Goal: Ask a question

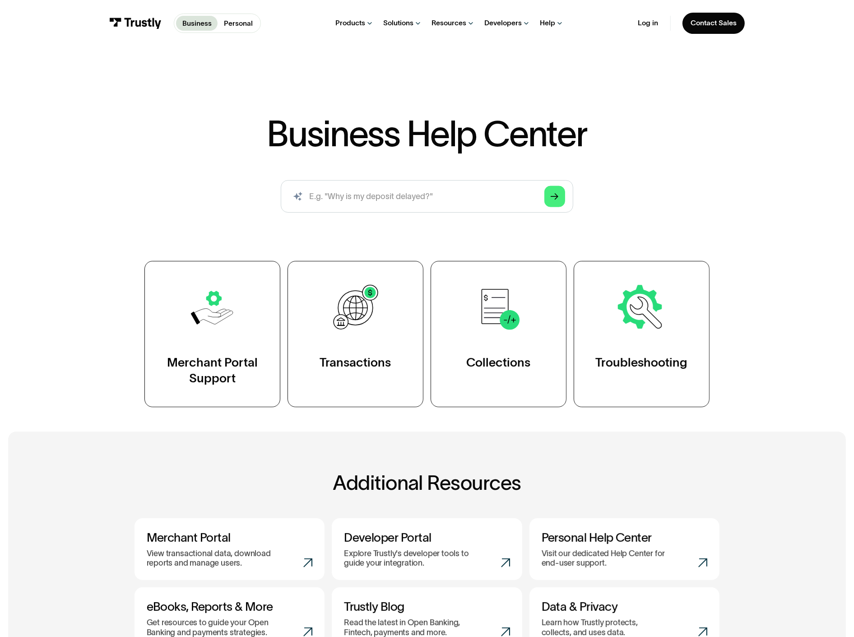
click at [403, 180] on input "search" at bounding box center [427, 196] width 292 height 32
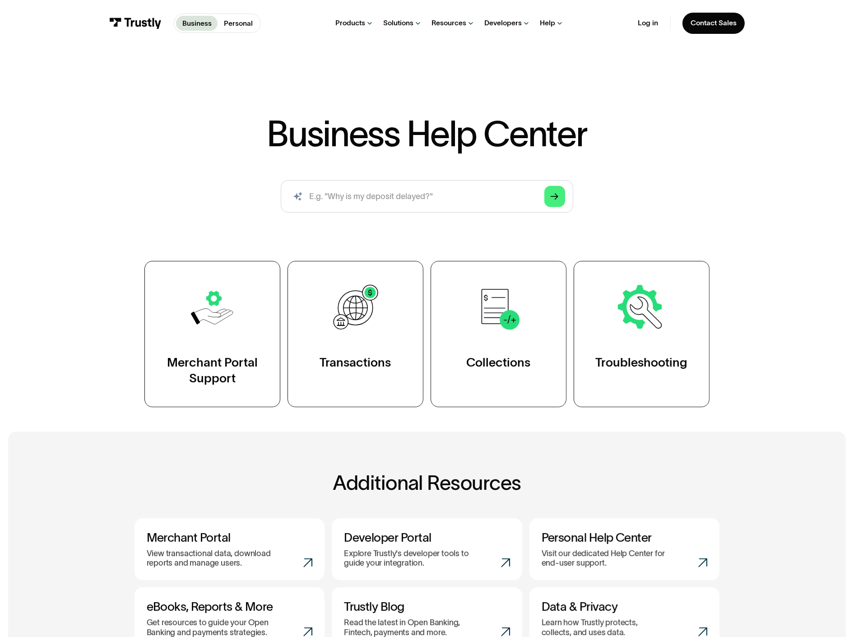
click at [403, 180] on input "search" at bounding box center [427, 196] width 292 height 32
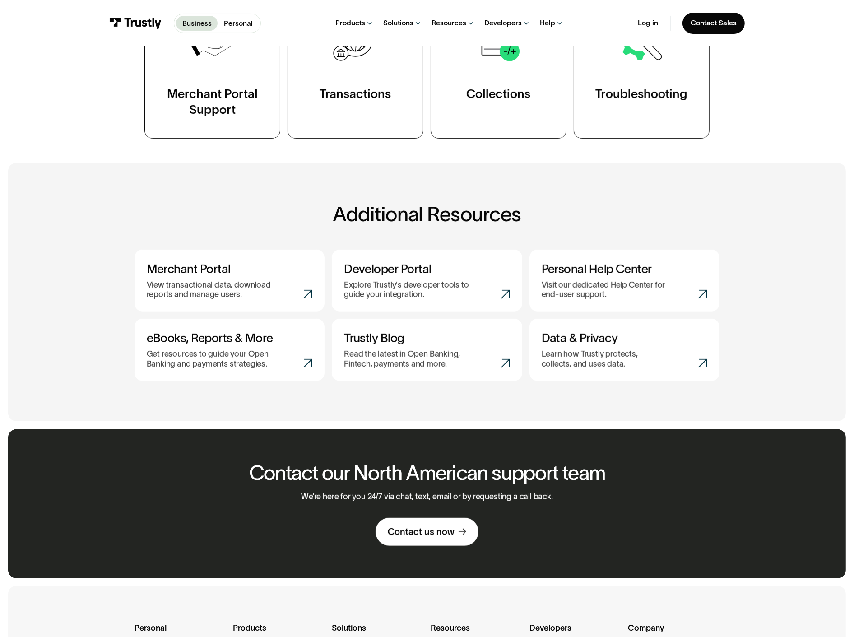
copy div "2463855"
click at [694, 429] on div "Contact our North American support team We’re here for you 24/7 via chat, text,…" at bounding box center [427, 503] width 838 height 148
drag, startPoint x: 389, startPoint y: 309, endPoint x: 553, endPoint y: 309, distance: 164.3
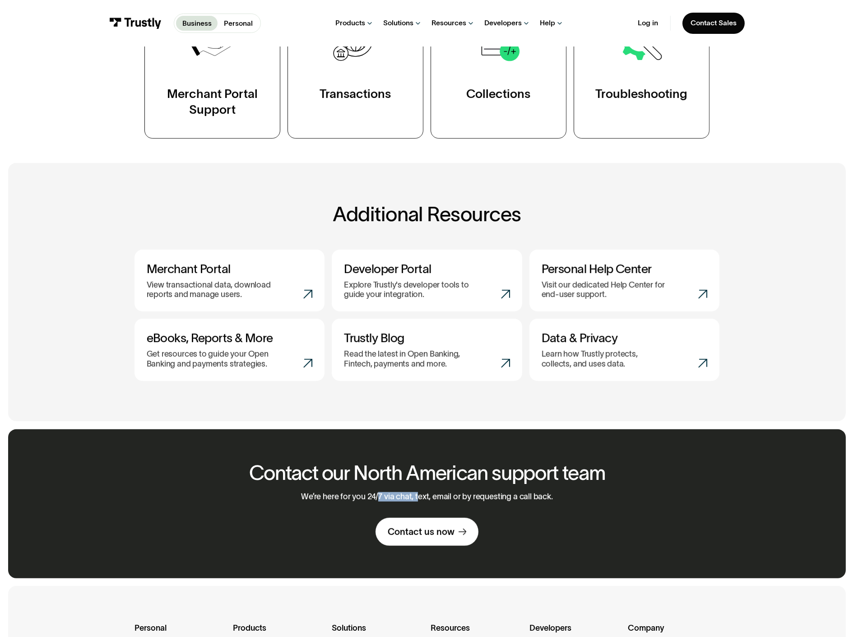
click at [549, 462] on div "Contact our North American support team We’re here for you 24/7 via chat, text,…" at bounding box center [426, 504] width 383 height 84
click at [431, 518] on link "Contact us now" at bounding box center [426, 532] width 103 height 28
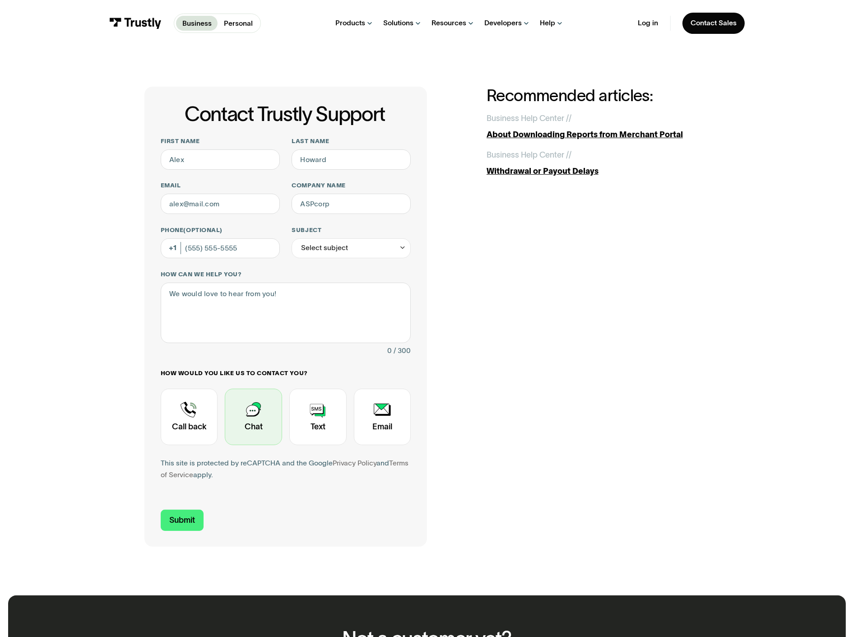
click at [282, 389] on div "Contact Trustly Support" at bounding box center [253, 417] width 57 height 56
click at [218, 389] on div "Contact Trustly Support" at bounding box center [189, 417] width 57 height 56
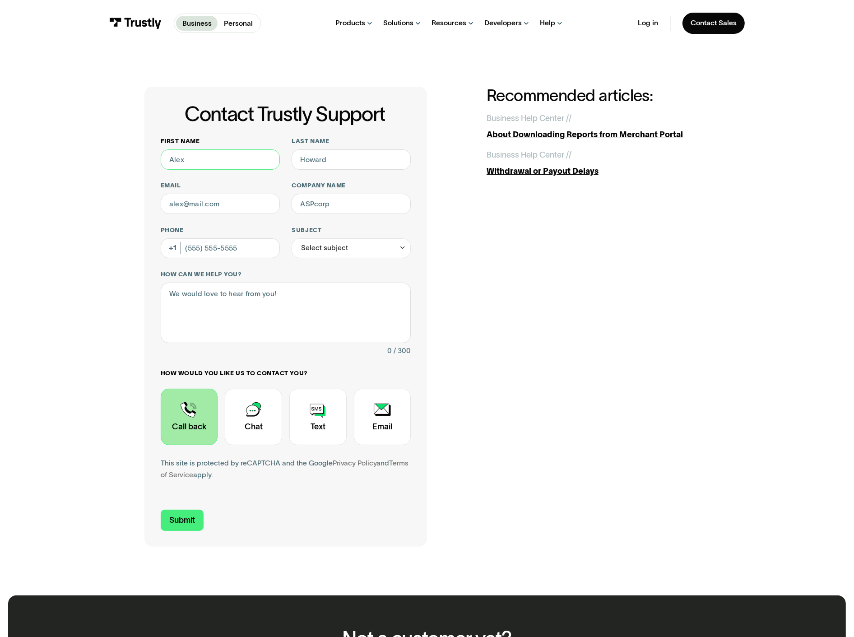
click at [269, 149] on input "First name" at bounding box center [220, 159] width 119 height 20
type input "Kyle"
type input "Shearer"
type input "kyle.shearer@ubs.com"
type input "UBS Financial Services Inc"
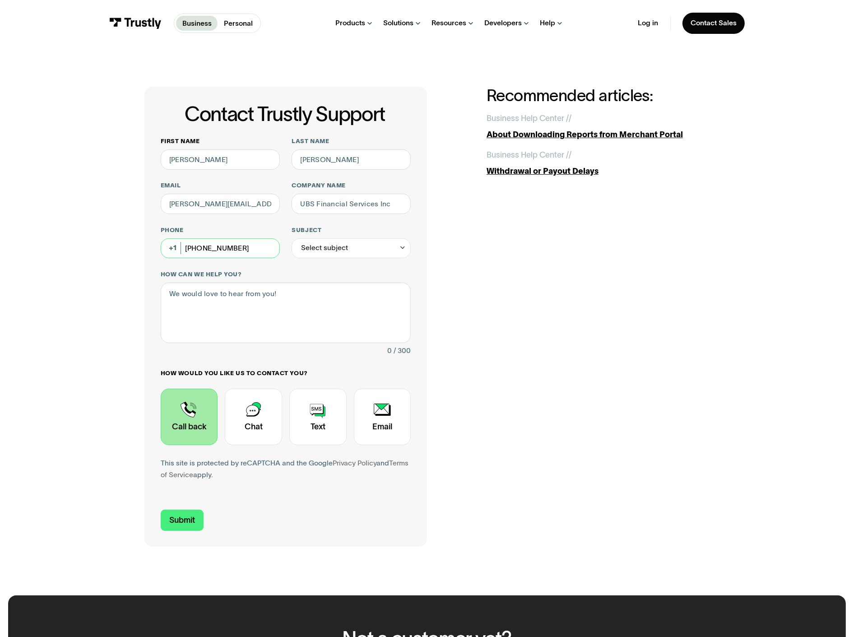
type input "[PHONE_NUMBER]"
click at [355, 238] on div "Select subject" at bounding box center [351, 248] width 119 height 20
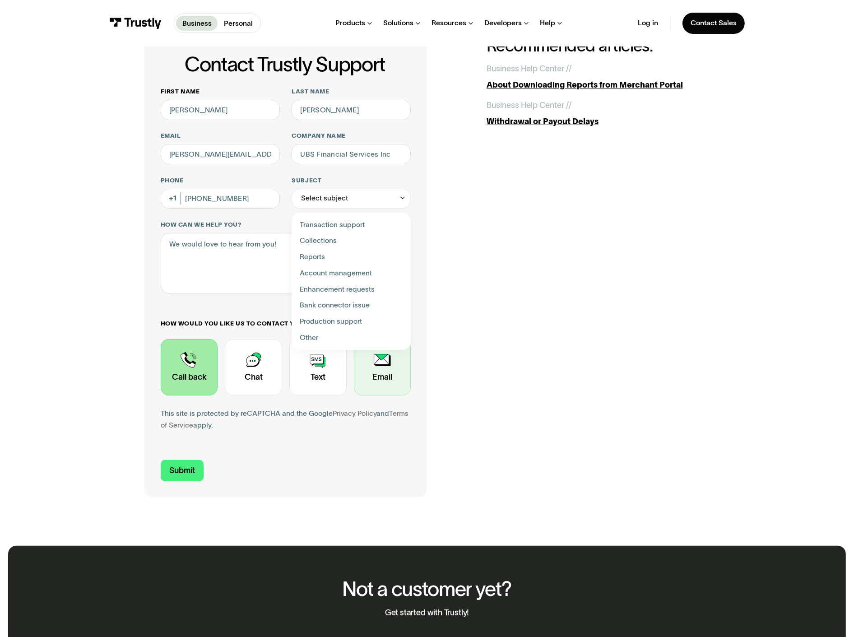
scroll to position [50, 0]
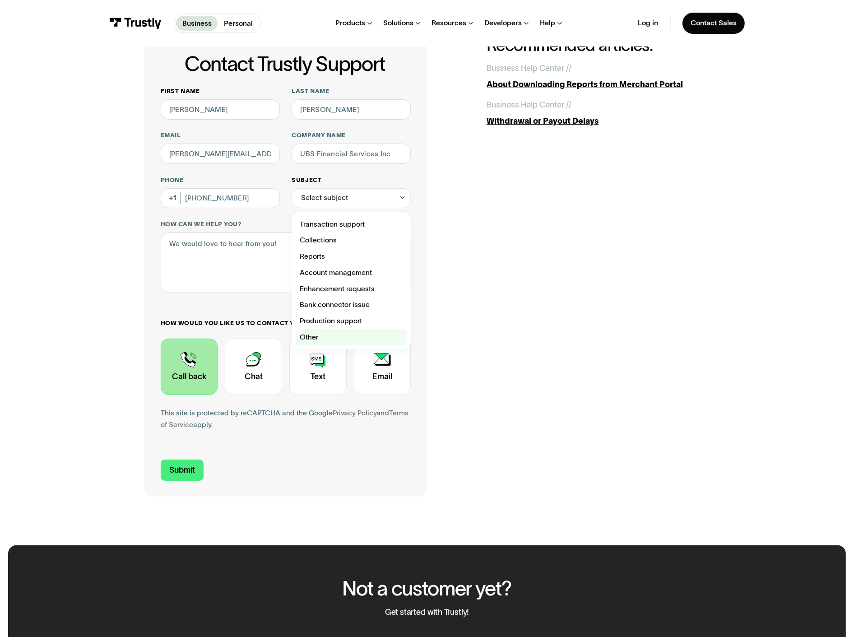
click at [356, 329] on div "Contact Trustly Support" at bounding box center [351, 337] width 111 height 16
type input "*****"
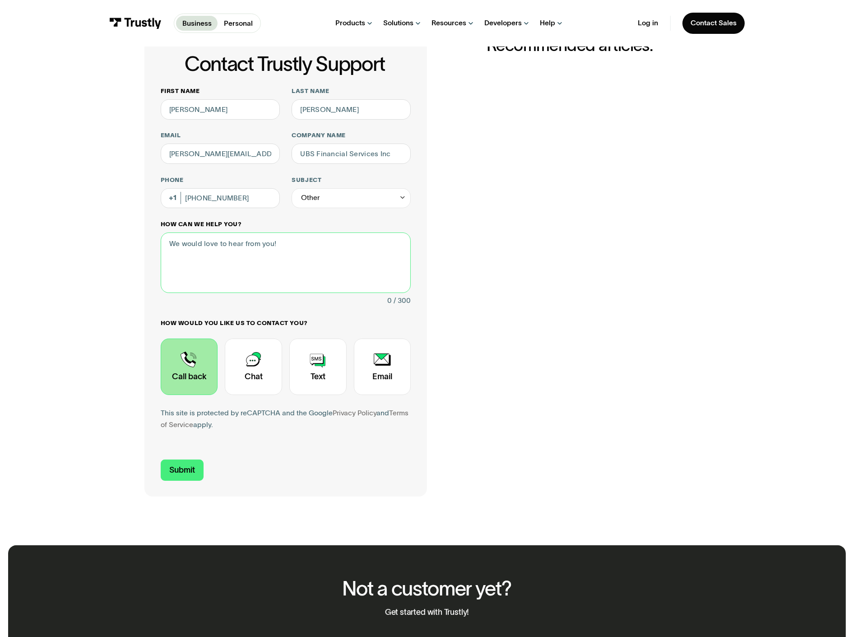
click at [289, 232] on textarea "How can we help you?" at bounding box center [286, 262] width 250 height 60
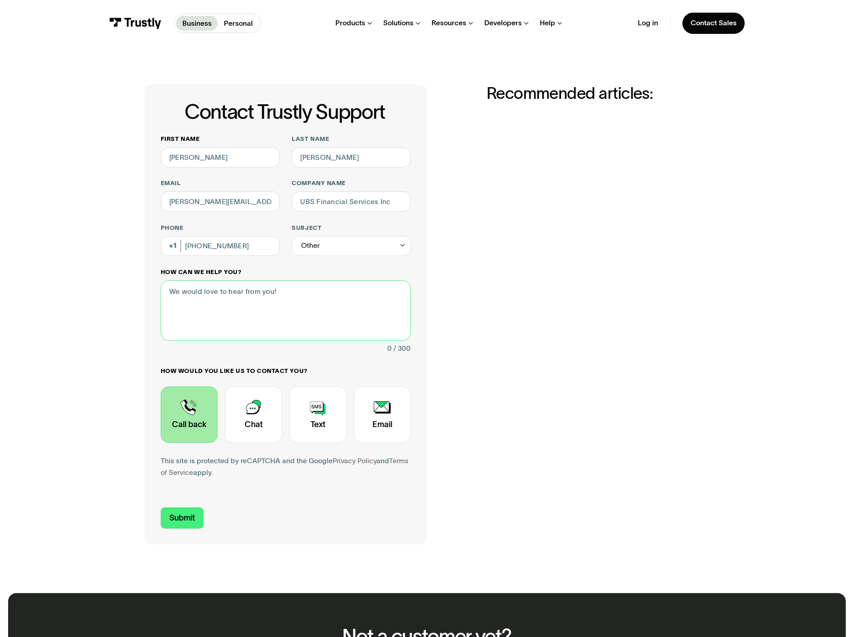
scroll to position [0, 0]
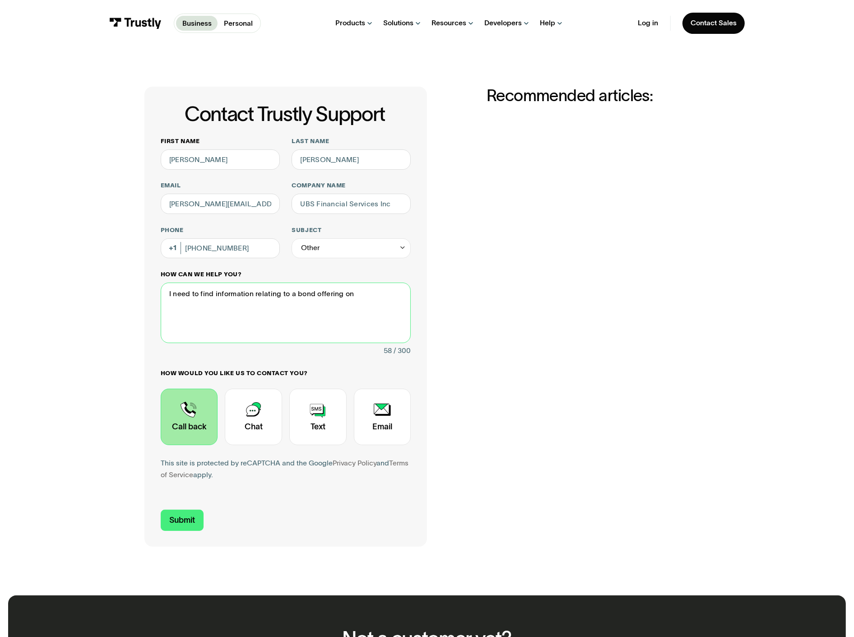
click at [375, 282] on textarea "I need to find information relating to a bond offering on" at bounding box center [286, 312] width 250 height 60
paste textarea "bond listing in Europe (I think on the Frankfurt exchange). Could you guys get …"
drag, startPoint x: 370, startPoint y: 229, endPoint x: 326, endPoint y: 228, distance: 43.8
click at [326, 282] on textarea "I need to find information relating to a bond offering on bond listing in Europ…" at bounding box center [286, 312] width 250 height 60
click at [345, 282] on textarea "I need to find information relating to a bond listing in Europe (I think on the…" at bounding box center [286, 312] width 250 height 60
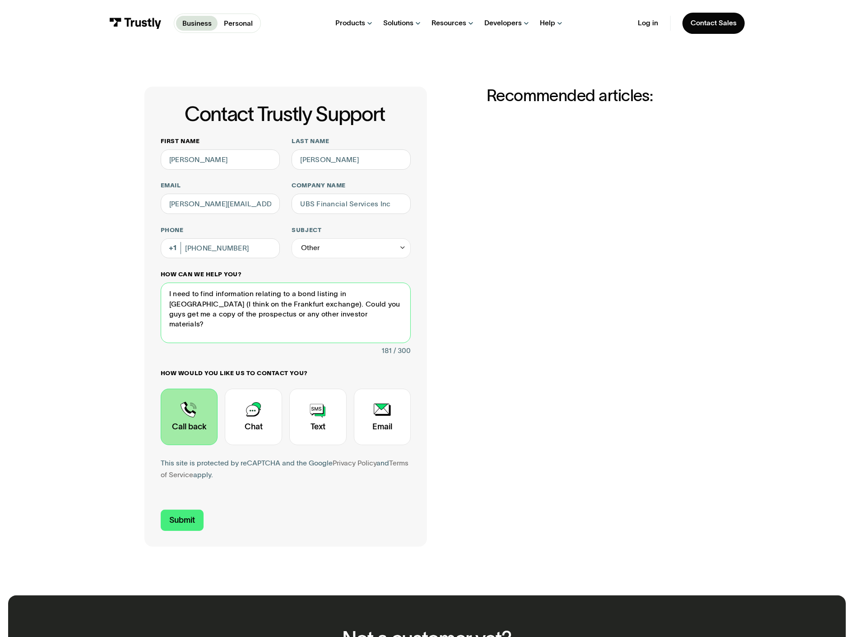
click at [352, 282] on textarea "I need to find information relating to a bond listing in Europe (I think on the…" at bounding box center [286, 312] width 250 height 60
type textarea "I need to find information relating to a bond listing in Europe (I think on the…"
click at [473, 237] on div "Contact Trustly Support First name Kyle Last name Shearer Email kyle.shearer@ub…" at bounding box center [426, 317] width 565 height 460
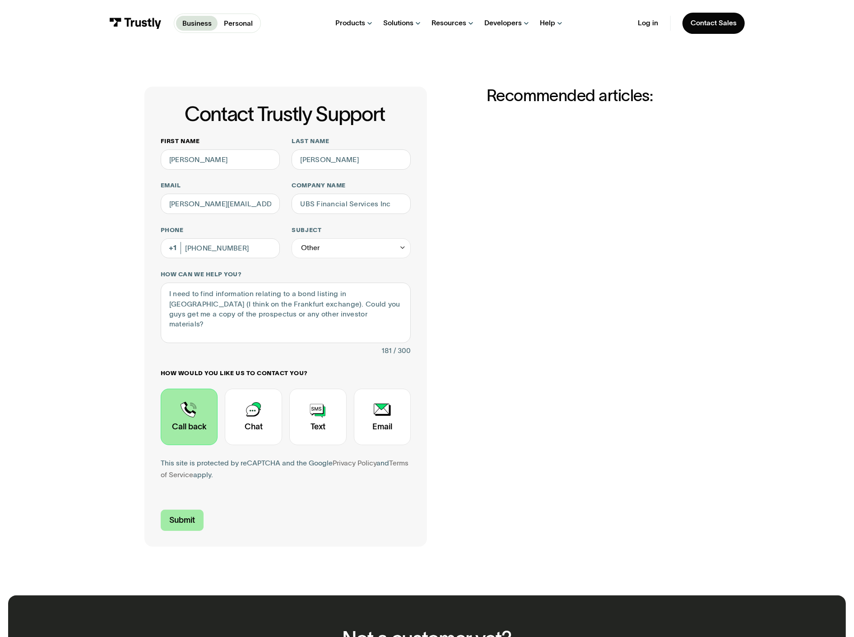
click at [204, 509] on input "Submit" at bounding box center [182, 519] width 43 height 21
click at [396, 389] on form "First name Kyle Last name Shearer Email kyle.shearer@ubs.com Company name UBS F…" at bounding box center [286, 333] width 250 height 393
click at [308, 457] on div "This site is protected by reCAPTCHA and the Google Privacy Policy and Terms of …" at bounding box center [286, 469] width 250 height 24
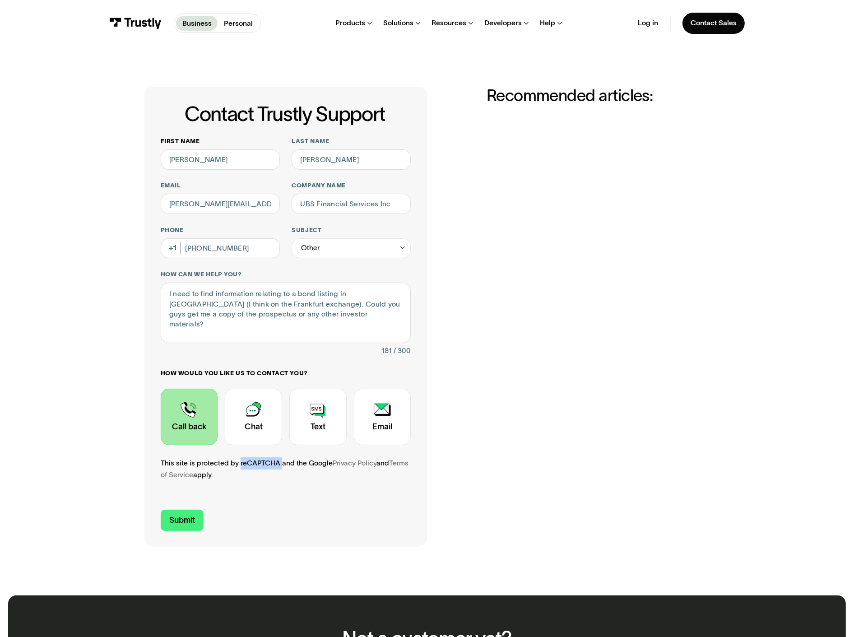
click at [308, 457] on div "This site is protected by reCAPTCHA and the Google Privacy Policy and Terms of …" at bounding box center [286, 469] width 250 height 24
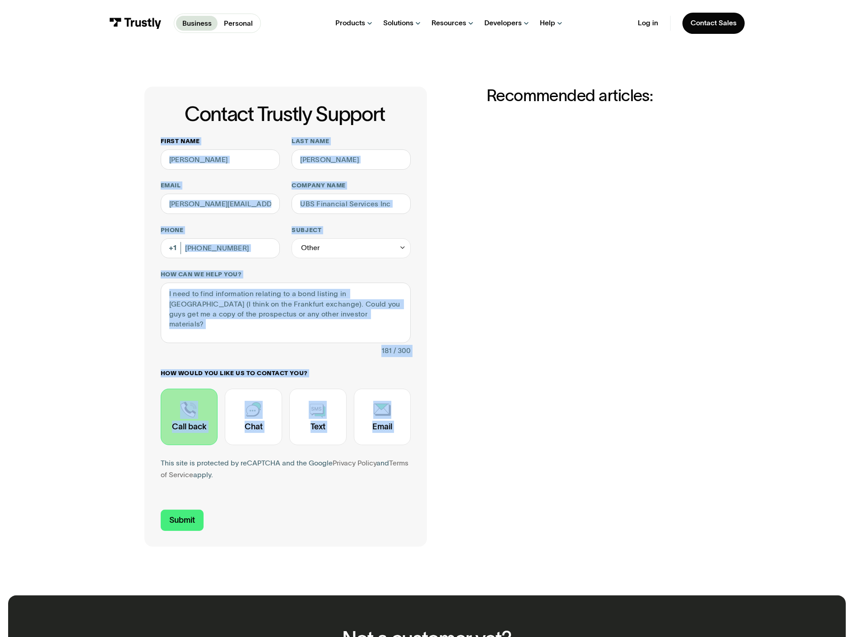
click at [299, 392] on form "First name Kyle Last name Shearer Email kyle.shearer@ubs.com Company name UBS F…" at bounding box center [286, 333] width 250 height 393
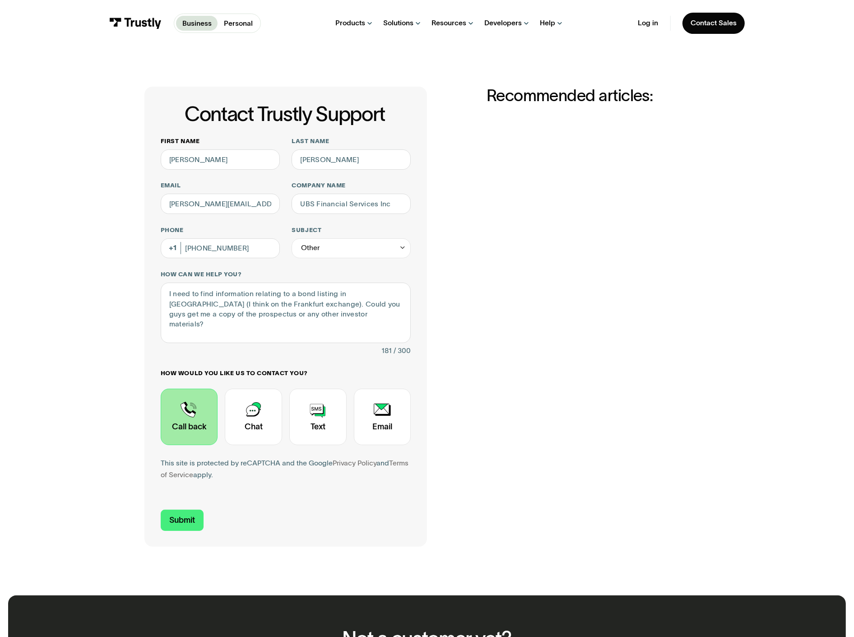
click at [258, 406] on form "First name Kyle Last name Shearer Email kyle.shearer@ubs.com Company name UBS F…" at bounding box center [286, 333] width 250 height 393
click at [204, 509] on input "Submit" at bounding box center [182, 519] width 43 height 21
click at [282, 389] on div "Contact Trustly Support" at bounding box center [253, 417] width 57 height 56
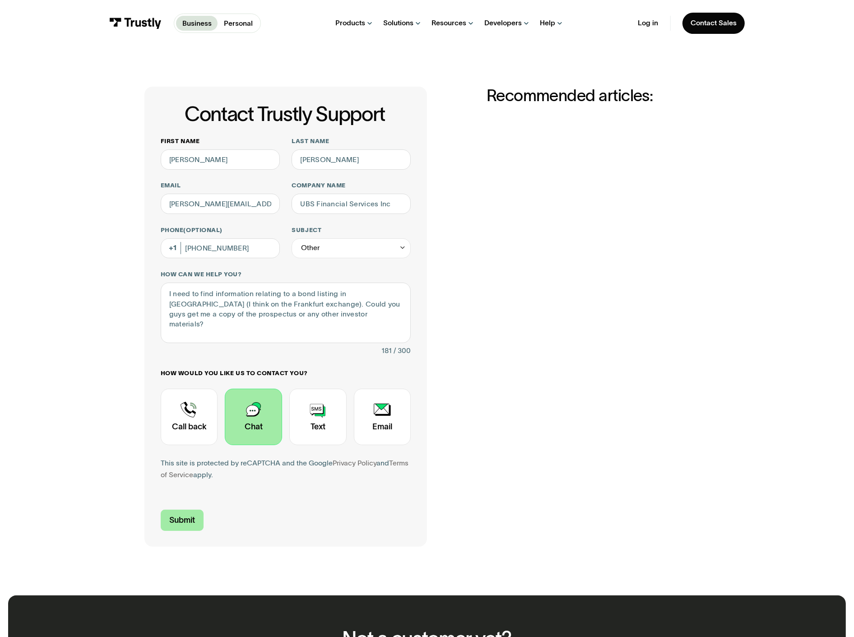
click at [204, 509] on input "Submit" at bounding box center [182, 519] width 43 height 21
type input "+12038622109"
click at [204, 509] on input "Submit" at bounding box center [182, 519] width 43 height 21
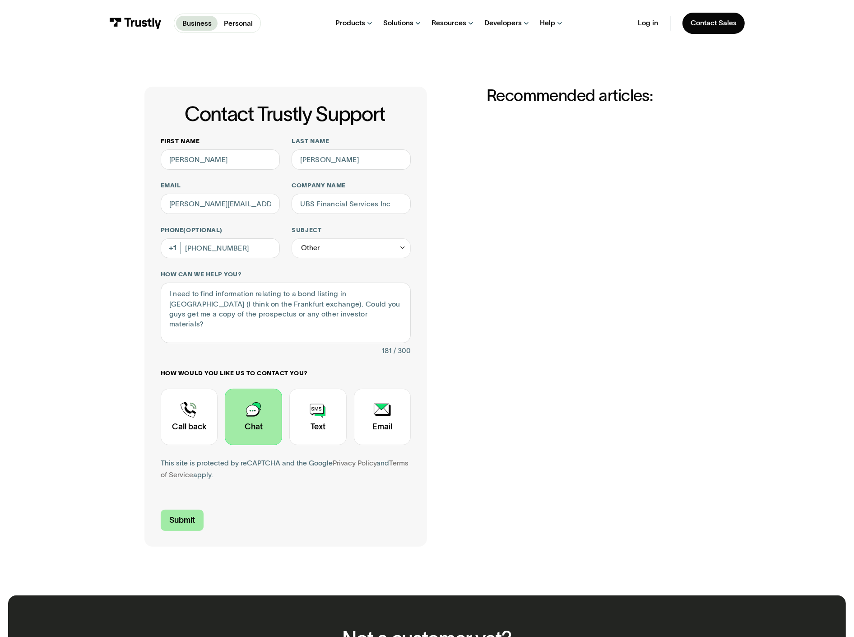
click at [204, 509] on input "Submit" at bounding box center [182, 519] width 43 height 21
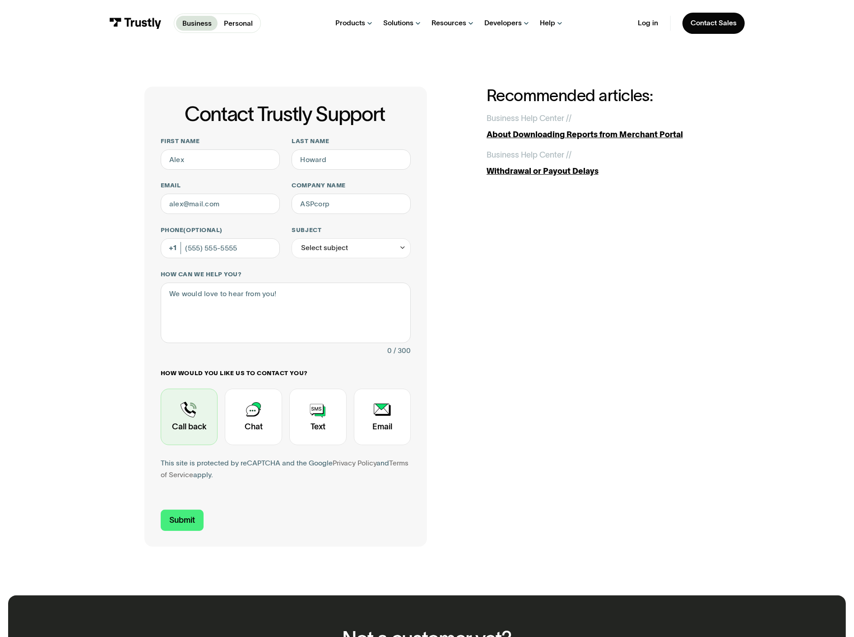
click at [218, 389] on div "Contact Trustly Support" at bounding box center [189, 417] width 57 height 56
click at [259, 149] on input "First name" at bounding box center [220, 159] width 119 height 20
type input "Kyle"
type input "Sh"
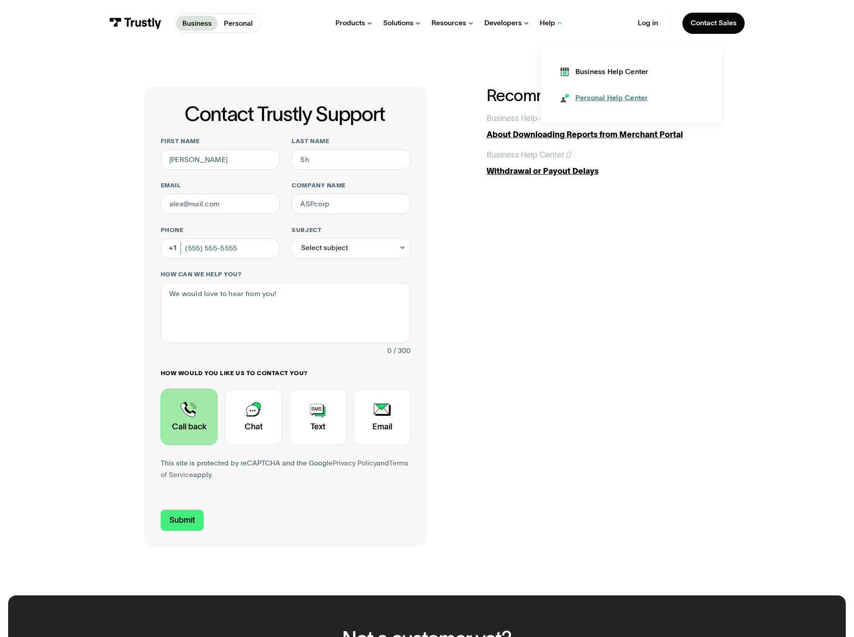
click at [575, 93] on div "Personal Help Center" at bounding box center [611, 98] width 73 height 10
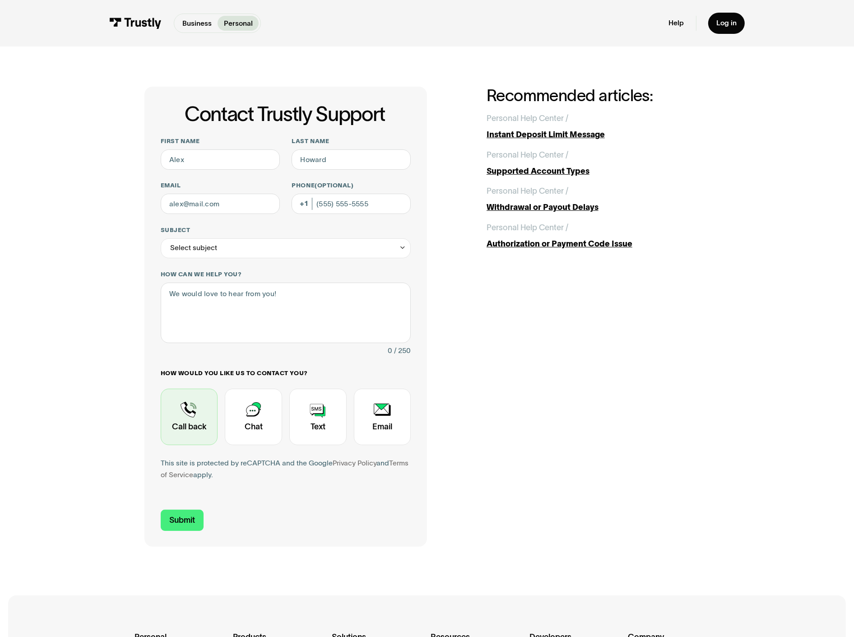
click at [218, 389] on div "Contact Trustly Support" at bounding box center [189, 417] width 57 height 56
click at [376, 194] on input "Phone (Optional)" at bounding box center [351, 204] width 119 height 20
type input "[PHONE_NUMBER]"
click at [343, 149] on input "Last name" at bounding box center [351, 159] width 119 height 20
type input "[PERSON_NAME]"
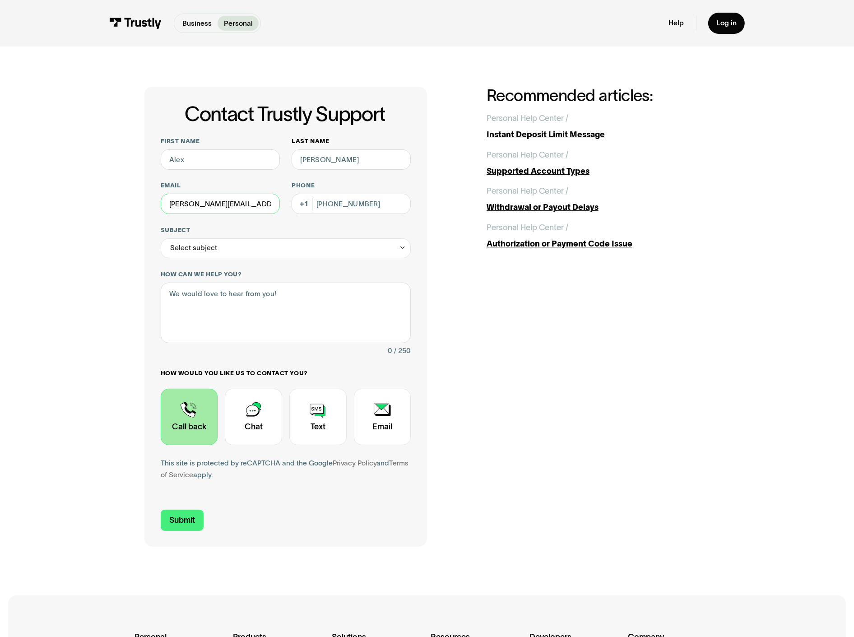
type input "[PERSON_NAME][EMAIL_ADDRESS][PERSON_NAME][DOMAIN_NAME]"
click at [231, 149] on input "First name" at bounding box center [220, 159] width 119 height 20
type input "[PERSON_NAME]"
click at [217, 242] on div "Select subject" at bounding box center [193, 248] width 47 height 12
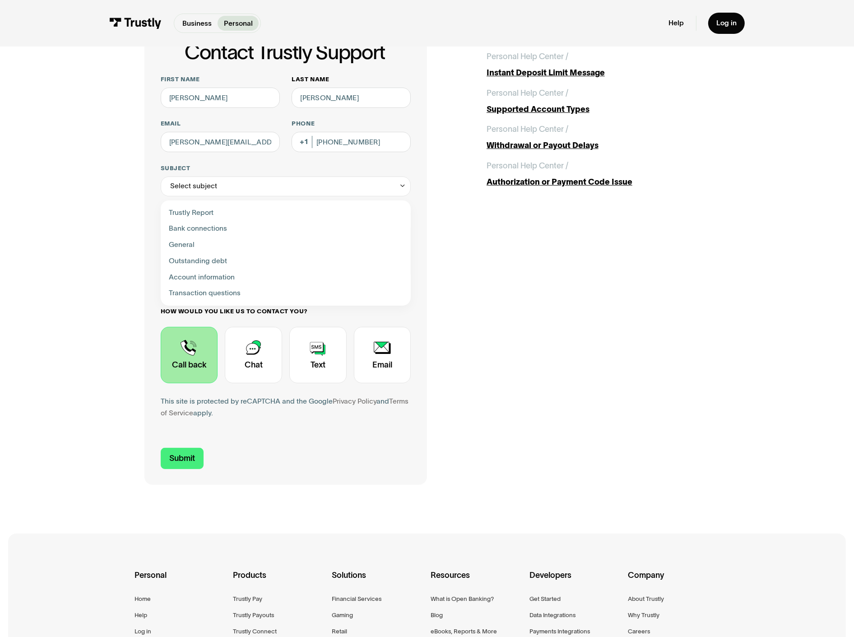
scroll to position [80, 0]
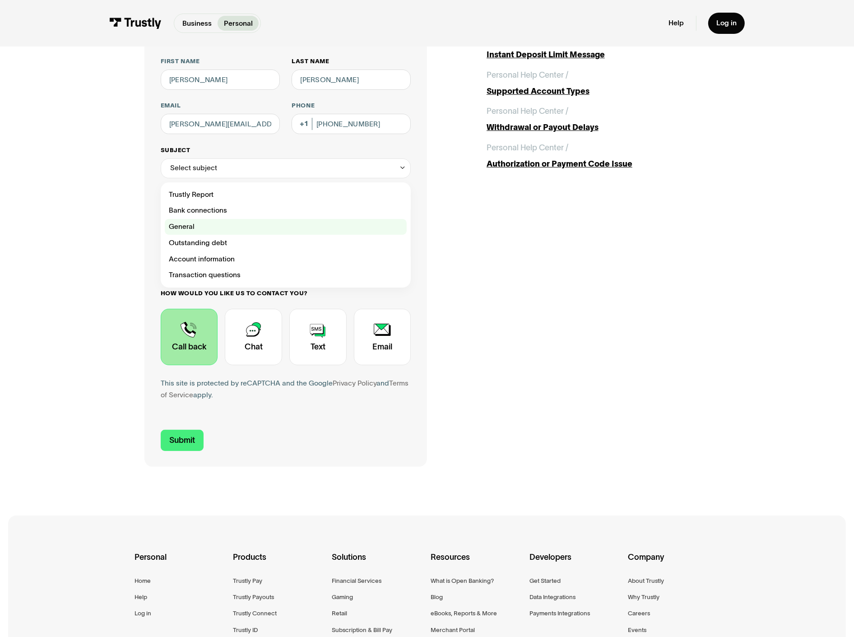
click at [260, 219] on div "Contact Trustly Support" at bounding box center [286, 227] width 242 height 16
type input "*******"
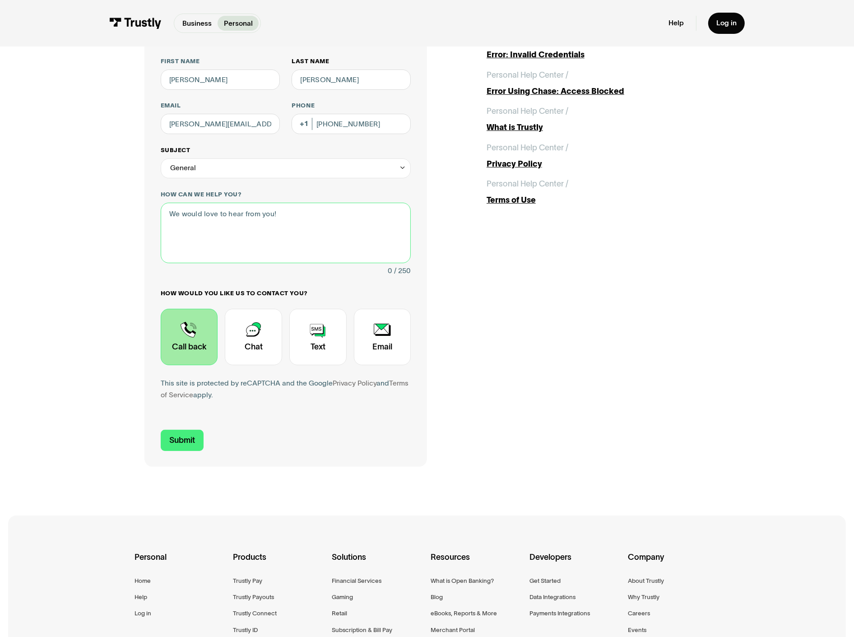
click at [260, 203] on textarea "How can we help you?" at bounding box center [286, 233] width 250 height 60
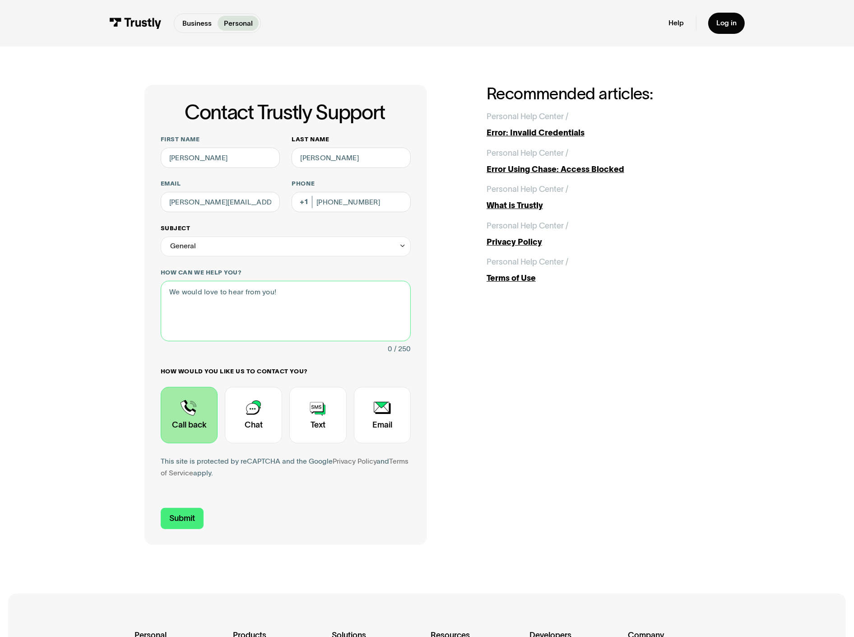
scroll to position [0, 0]
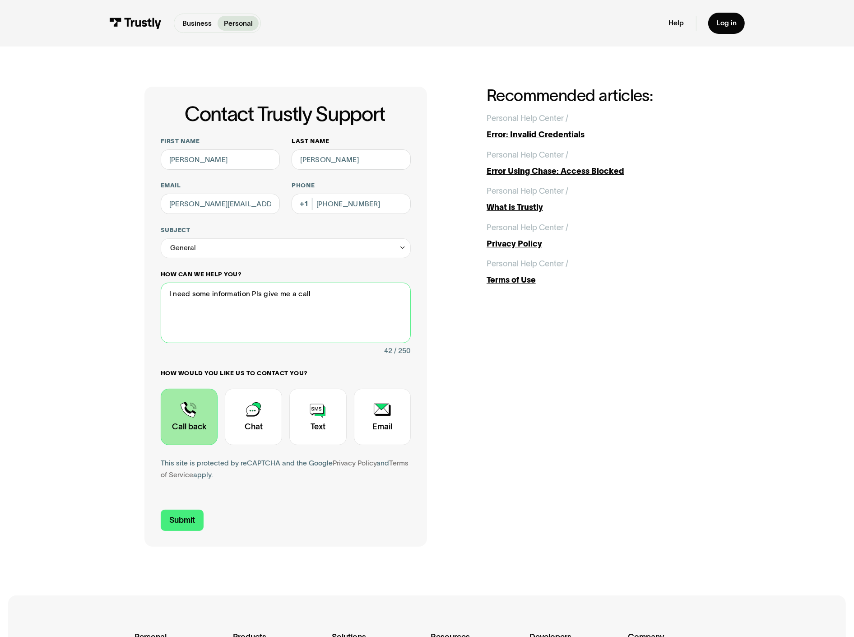
click at [298, 282] on textarea "I need some information Pls give me a call" at bounding box center [286, 312] width 250 height 60
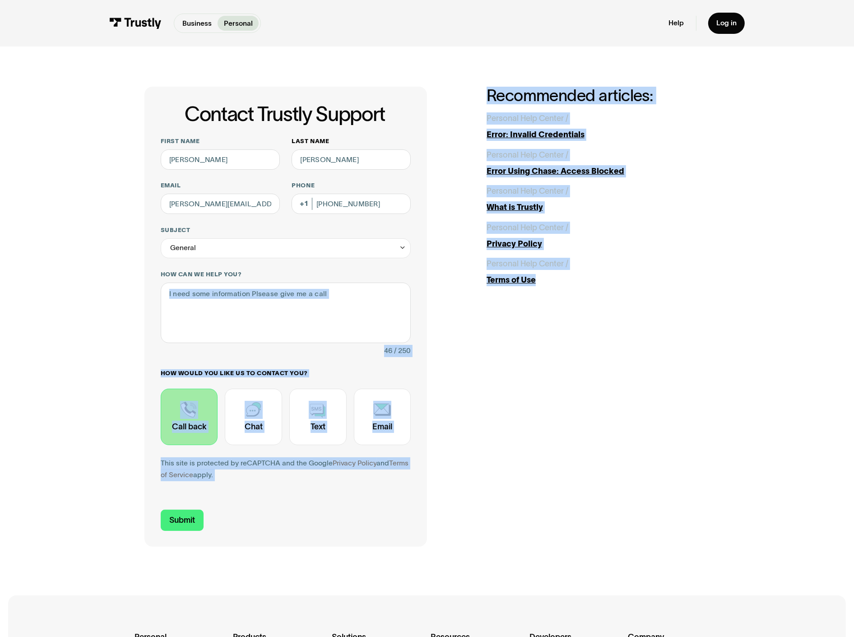
click at [550, 254] on div "Contact Trustly Support First name Kyle Last name Shearer Email kyle.shearer@ub…" at bounding box center [426, 317] width 565 height 460
click at [741, 339] on div "Contact Trustly Support First name Kyle Last name Shearer Email kyle.shearer@ub…" at bounding box center [427, 316] width 814 height 541
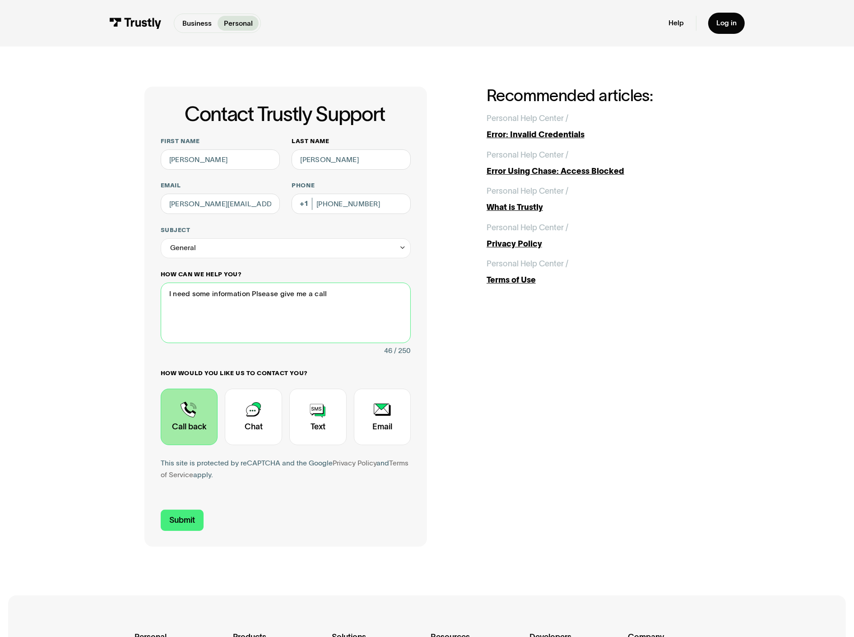
click at [301, 282] on textarea "I need some information Plsease give me a call" at bounding box center [286, 312] width 250 height 60
type textarea "I need some information Please give me a call"
click at [651, 323] on div "Contact Trustly Support First name Kyle Last name Shearer Email kyle.shearer@ub…" at bounding box center [427, 316] width 814 height 541
click at [204, 509] on input "Submit" at bounding box center [182, 519] width 43 height 21
click at [628, 630] on div "Company" at bounding box center [674, 642] width 92 height 25
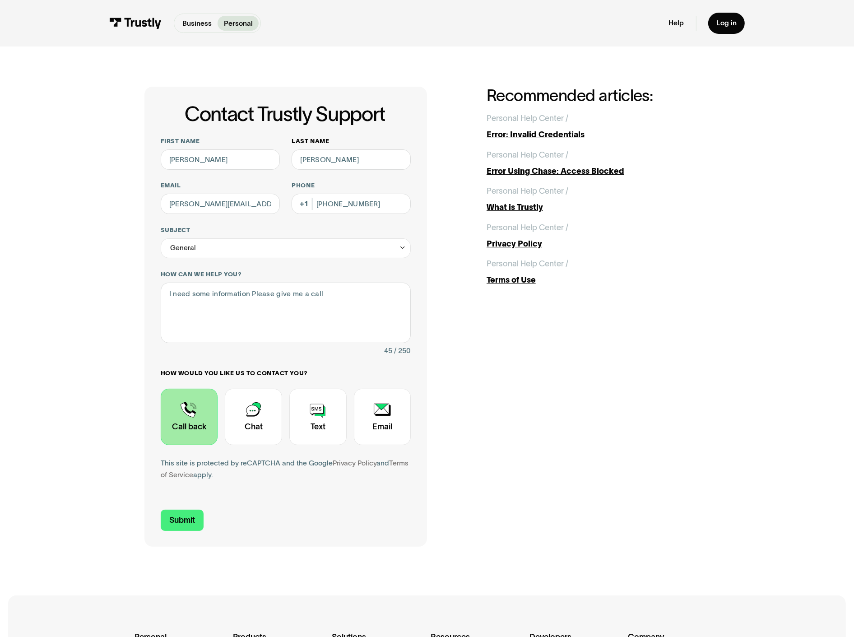
click at [350, 369] on label "How would you like us to contact you?" at bounding box center [286, 373] width 250 height 8
click at [204, 509] on input "Submit" at bounding box center [182, 519] width 43 height 21
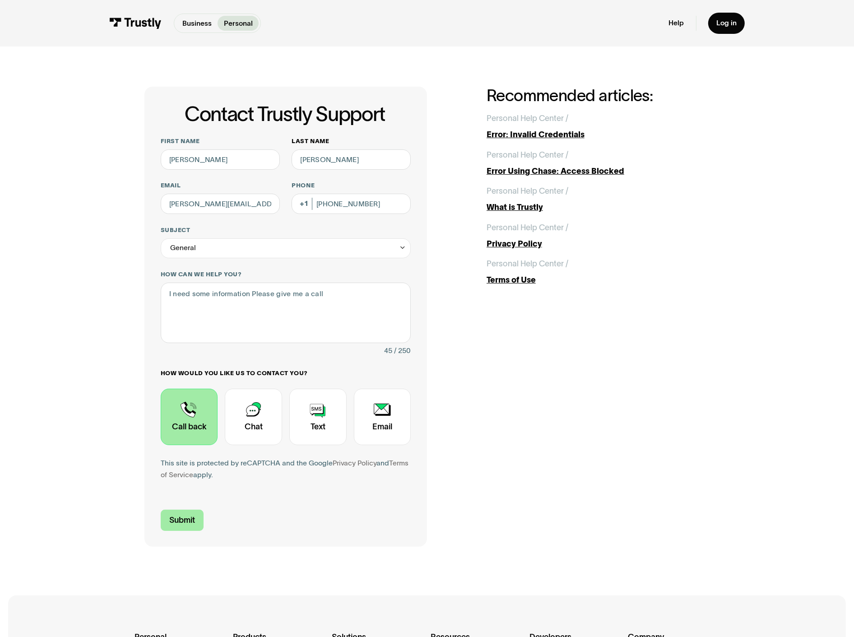
click at [204, 509] on input "Submit" at bounding box center [182, 519] width 43 height 21
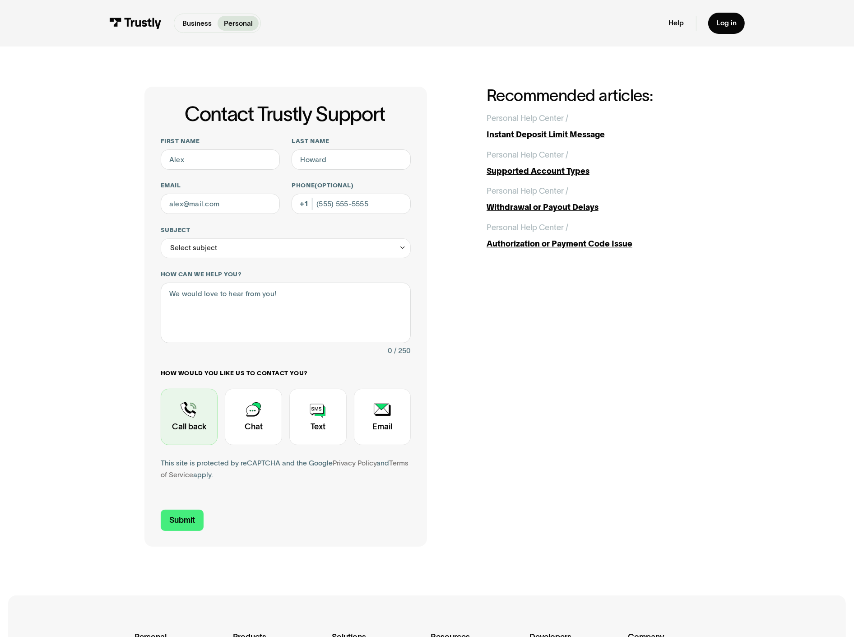
click at [218, 389] on div "Contact Trustly Support" at bounding box center [189, 417] width 57 height 56
click at [259, 149] on input "First name" at bounding box center [220, 159] width 119 height 20
type input "[PERSON_NAME]"
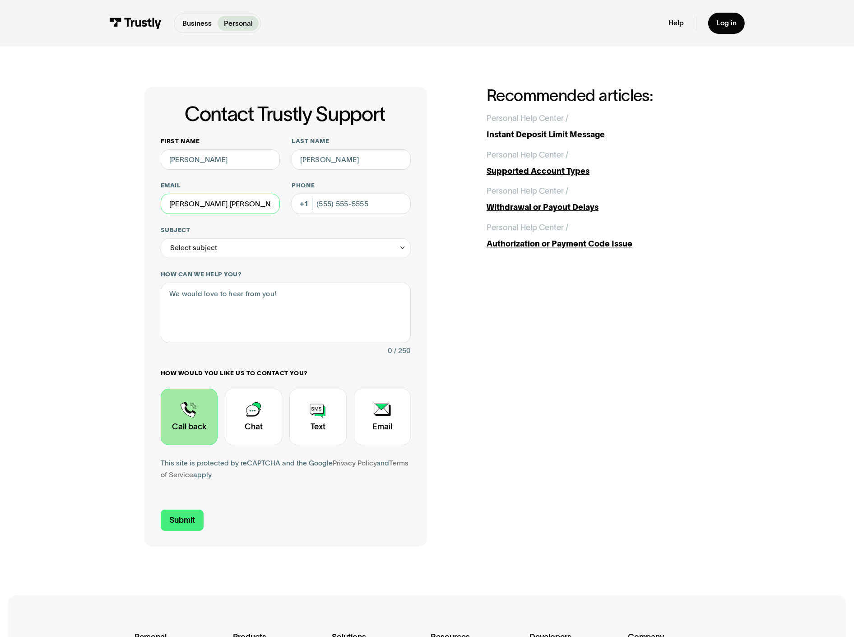
type input "[PERSON_NAME].[PERSON_NAME]@ubs"
click at [650, 225] on div "Contact Trustly Support First name Kyle Last name Shearer Email kyle.shearer@ub…" at bounding box center [427, 316] width 814 height 541
click at [651, 225] on div "Contact Trustly Support First name Kyle Last name Shearer Email kyle.shearer@ub…" at bounding box center [427, 316] width 814 height 541
click at [630, 240] on div "Contact Trustly Support First name Kyle Last name Shearer Email kyle.shearer@ub…" at bounding box center [427, 316] width 814 height 541
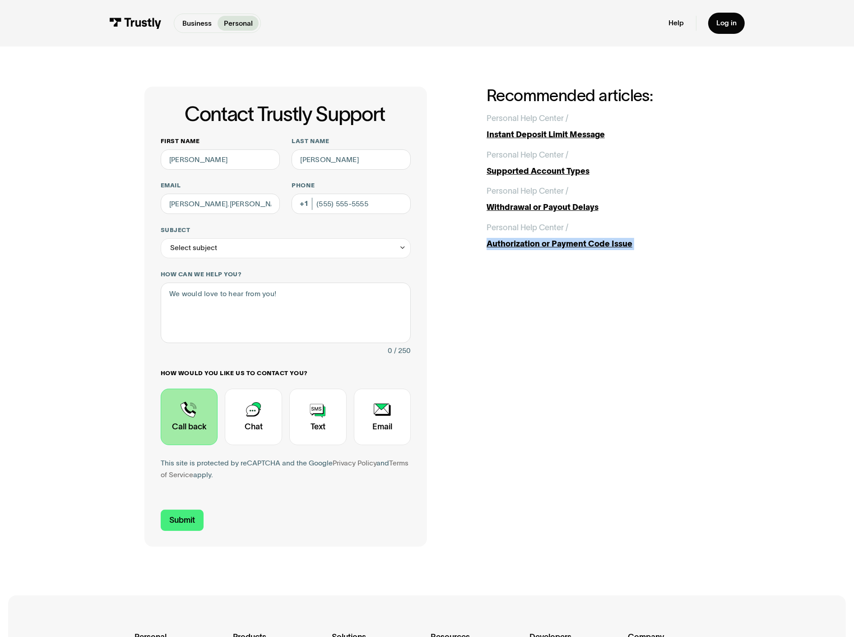
click at [648, 214] on div "Contact Trustly Support First name Kyle Last name Shearer Email kyle.shearer@ub…" at bounding box center [427, 316] width 814 height 541
click at [298, 238] on div "Select subject" at bounding box center [286, 248] width 250 height 20
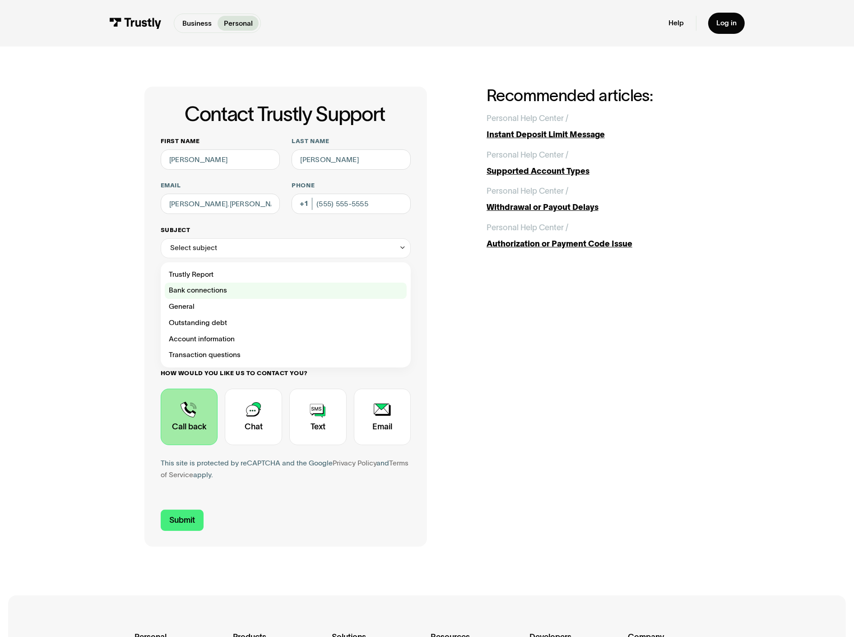
click at [259, 282] on label "Bank connections" at bounding box center [286, 290] width 242 height 16
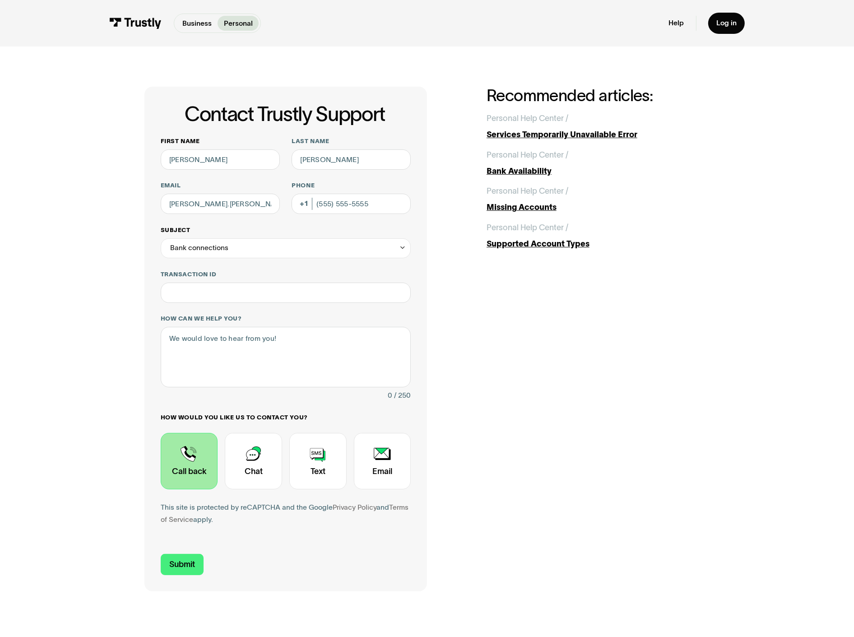
click at [228, 242] on div "Bank connections" at bounding box center [199, 248] width 58 height 12
click at [254, 299] on div "Contact Trustly Support" at bounding box center [286, 307] width 242 height 16
type input "*******"
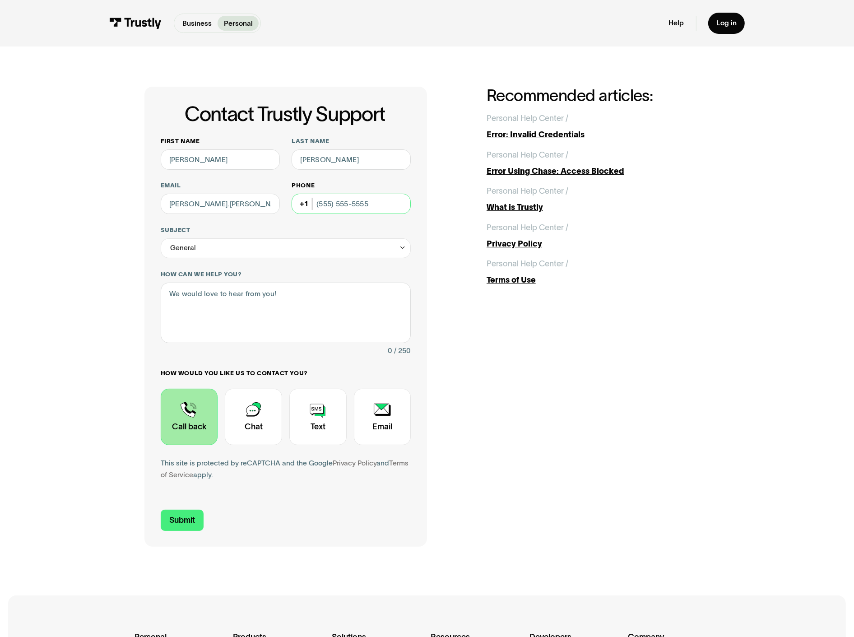
click at [354, 194] on input "Phone (Optional)" at bounding box center [351, 204] width 119 height 20
type input "[PHONE_NUMBER]"
click at [269, 194] on input "[PERSON_NAME].[PERSON_NAME]@ubs" at bounding box center [220, 204] width 119 height 20
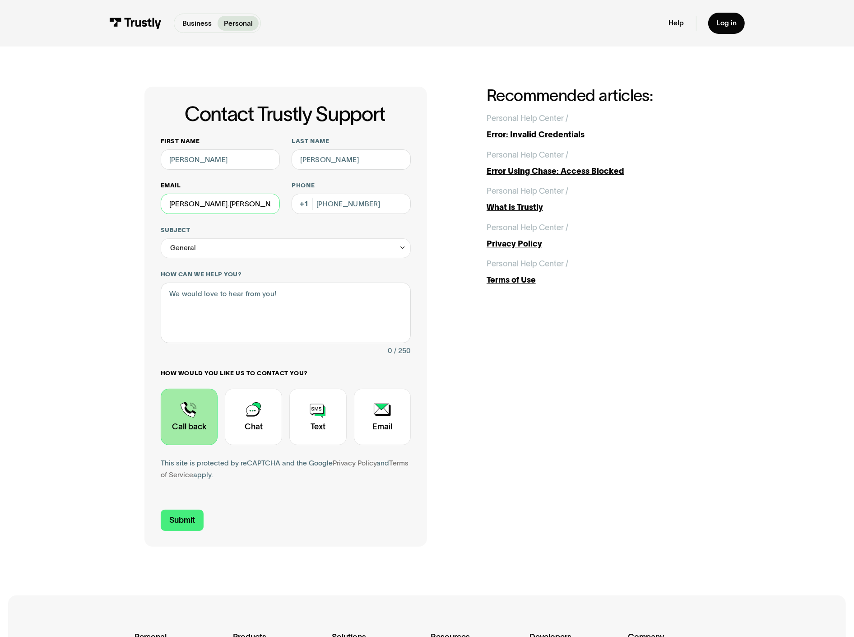
click at [280, 194] on input "[PERSON_NAME].[PERSON_NAME]@ubs" at bounding box center [220, 204] width 119 height 20
type input "[PERSON_NAME][EMAIL_ADDRESS][PERSON_NAME][DOMAIN_NAME]"
click at [334, 282] on textarea "How can we help you?" at bounding box center [286, 312] width 250 height 60
type textarea "Please call me"
click at [204, 509] on input "Submit" at bounding box center [182, 519] width 43 height 21
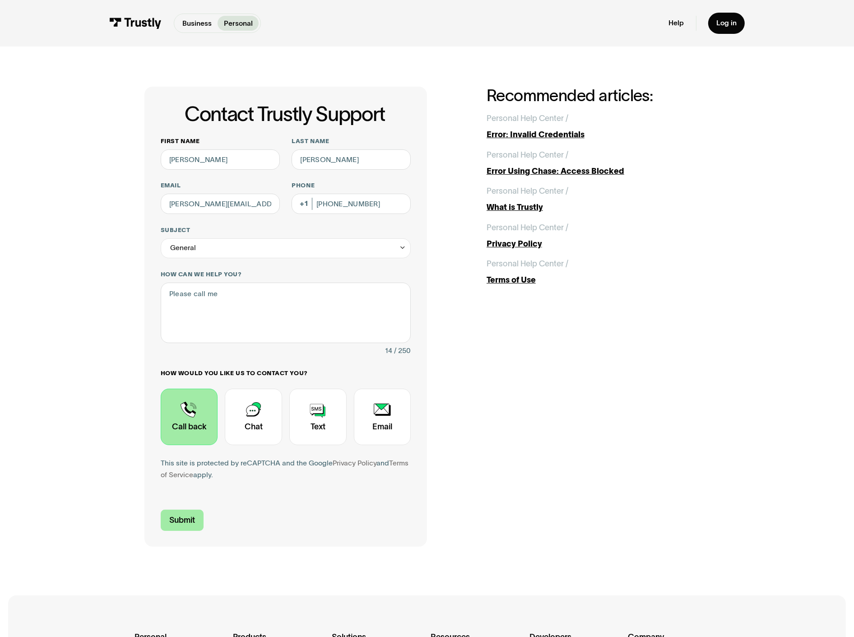
click at [204, 509] on input "Submit" at bounding box center [182, 519] width 43 height 21
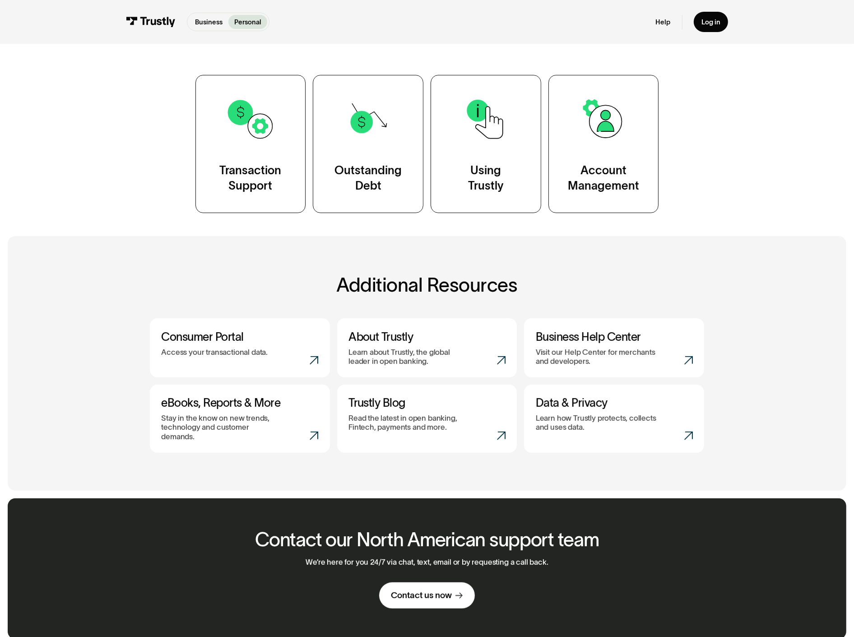
scroll to position [190, 0]
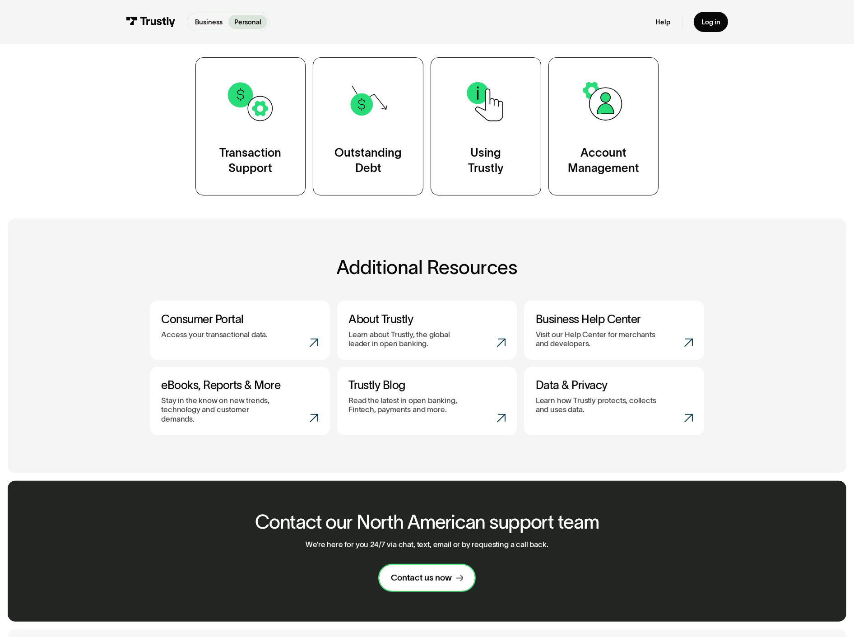
click at [443, 572] on div "Contact us now" at bounding box center [421, 577] width 61 height 11
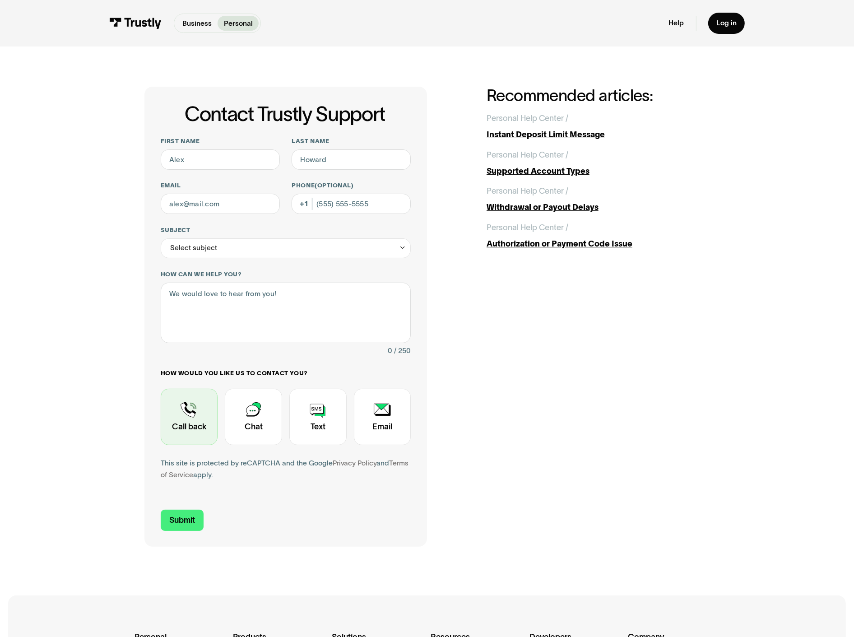
click at [218, 389] on div "Contact Trustly Support" at bounding box center [189, 417] width 57 height 56
click at [311, 282] on textarea "How can we help you?" at bounding box center [286, 312] width 250 height 60
click at [612, 276] on div "Contact Trustly Support First name Last name Email Phone (Optional) Subject Sel…" at bounding box center [426, 317] width 565 height 460
